Goal: Task Accomplishment & Management: Complete application form

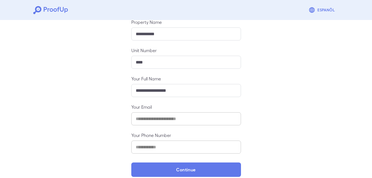
scroll to position [73, 0]
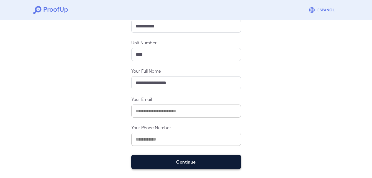
click at [156, 161] on button "Continue" at bounding box center [186, 161] width 110 height 14
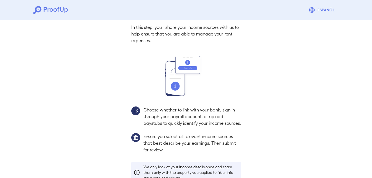
scroll to position [65, 0]
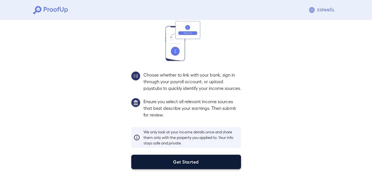
click at [168, 164] on button "Get Started" at bounding box center [186, 161] width 110 height 14
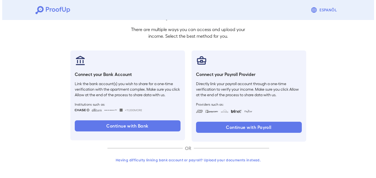
scroll to position [34, 0]
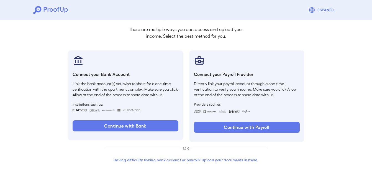
click at [133, 159] on button "Having difficulty linking bank account or payroll? Upload your documents instea…" at bounding box center [186, 160] width 162 height 10
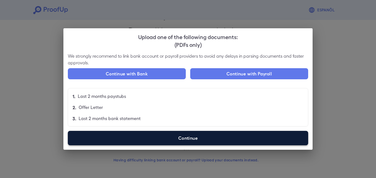
click at [137, 134] on label "Continue" at bounding box center [188, 138] width 240 height 14
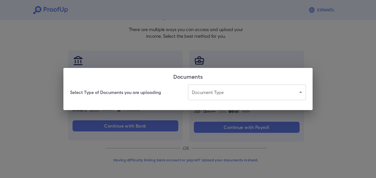
click at [196, 94] on body "Espanõl Go back How Would You Like to Verify Your Income? There are multiple wa…" at bounding box center [188, 72] width 376 height 212
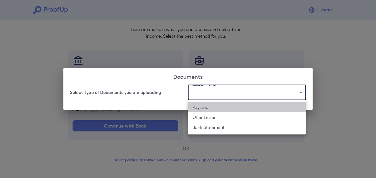
click at [194, 109] on li "Paystub" at bounding box center [247, 107] width 118 height 10
type input "*******"
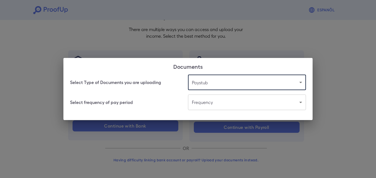
click at [200, 108] on body "Espanõl Go back How Would You Like to Verify Your Income? There are multiple wa…" at bounding box center [188, 72] width 376 height 212
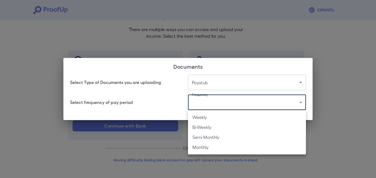
click at [195, 128] on li "Bi-Weekly" at bounding box center [247, 127] width 118 height 10
type input "*********"
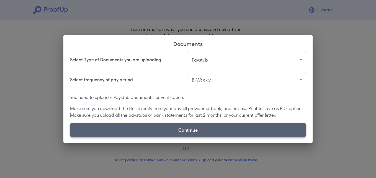
click at [194, 130] on label "Continue" at bounding box center [188, 130] width 236 height 14
click at [70, 137] on input "Continue" at bounding box center [70, 137] width 0 height 0
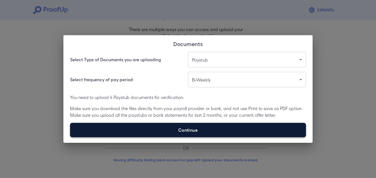
type input "**********"
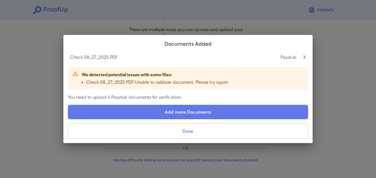
click at [304, 57] on p "X" at bounding box center [304, 57] width 3 height 7
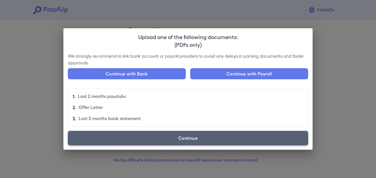
click at [140, 136] on label "Continue" at bounding box center [188, 138] width 240 height 14
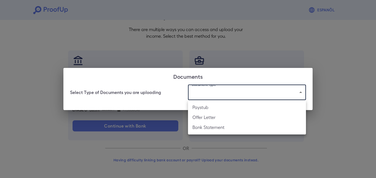
click at [219, 94] on body "Espanõl Go back How Would You Like to Verify Your Income? There are multiple wa…" at bounding box center [188, 72] width 376 height 212
click at [217, 107] on li "Paystub" at bounding box center [247, 107] width 118 height 10
type input "*******"
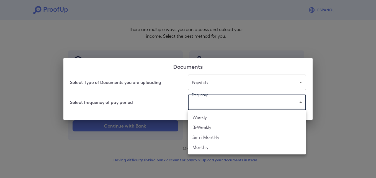
click at [214, 101] on body "Espanõl Go back How Would You Like to Verify Your Income? There are multiple wa…" at bounding box center [188, 72] width 376 height 212
click at [212, 135] on li "Semi Monthly" at bounding box center [247, 137] width 118 height 10
type input "**********"
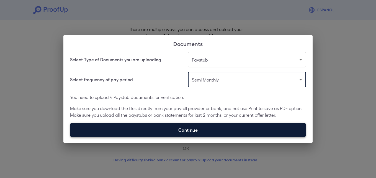
click at [141, 129] on label "Continue" at bounding box center [188, 130] width 236 height 14
click at [70, 137] on input "Continue" at bounding box center [70, 137] width 0 height 0
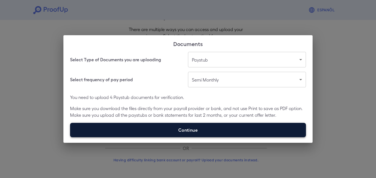
type input "**********"
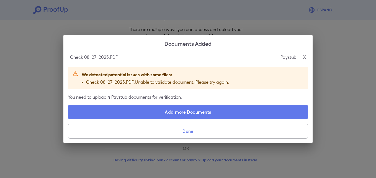
click at [85, 84] on ul "Check 08_27_2025.PDF : Unable to validate document. Please try again." at bounding box center [155, 82] width 147 height 7
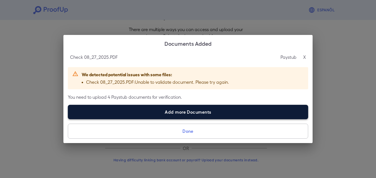
click at [169, 113] on label "Add more Documents" at bounding box center [188, 112] width 240 height 14
click at [68, 119] on input "Add more Documents" at bounding box center [68, 119] width 0 height 0
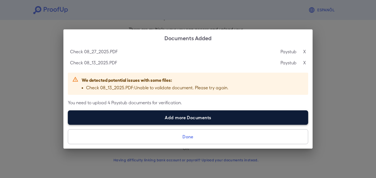
click at [153, 118] on label "Add more Documents" at bounding box center [188, 117] width 240 height 14
click at [68, 124] on input "Add more Documents" at bounding box center [68, 124] width 0 height 0
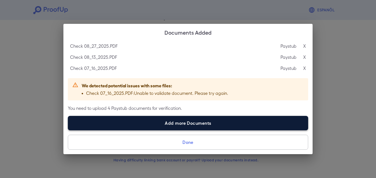
click at [133, 125] on label "Add more Documents" at bounding box center [188, 123] width 240 height 14
click at [68, 130] on input "Add more Documents" at bounding box center [68, 130] width 0 height 0
type input "**********"
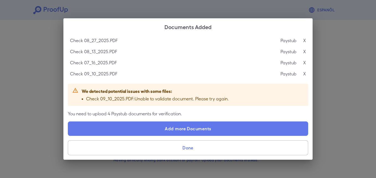
click at [203, 147] on button "Done" at bounding box center [188, 147] width 240 height 15
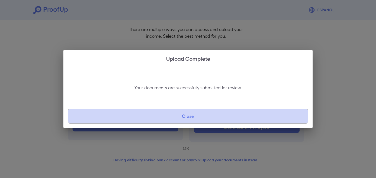
click at [124, 115] on button "Close" at bounding box center [188, 116] width 240 height 15
